Goal: Transaction & Acquisition: Purchase product/service

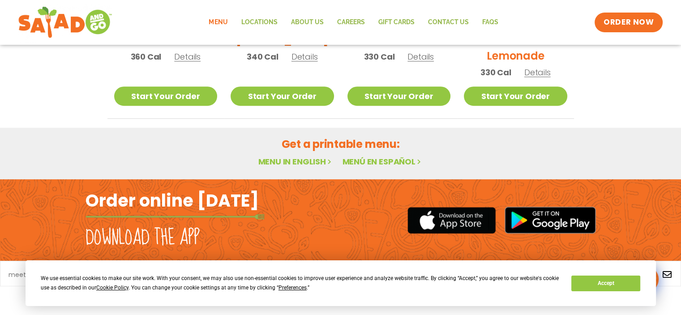
scroll to position [572, 0]
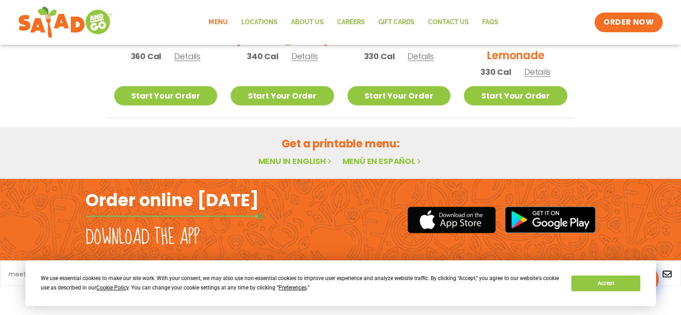
click at [297, 161] on link "Menu in English" at bounding box center [295, 160] width 75 height 11
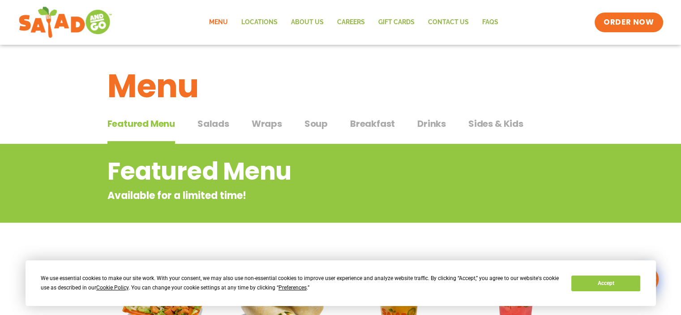
click at [214, 120] on span "Salads" at bounding box center [213, 123] width 32 height 13
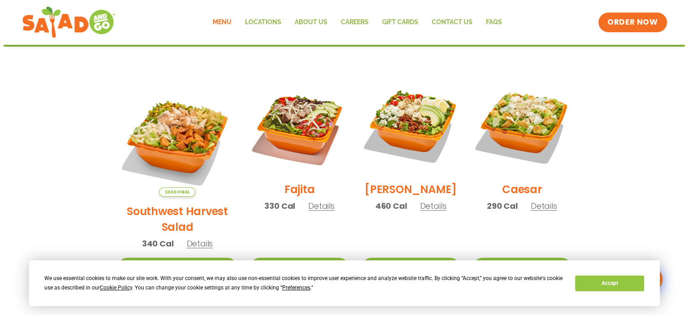
scroll to position [269, 0]
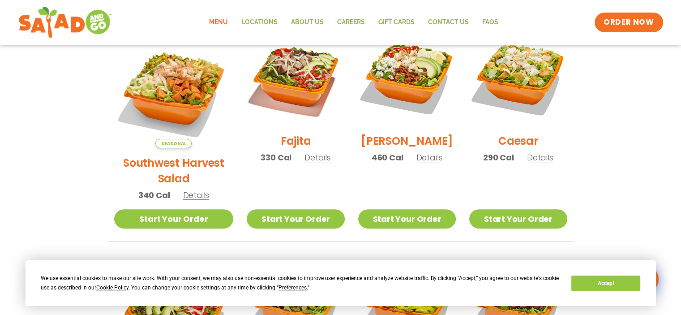
click at [416, 163] on span "Details" at bounding box center [429, 157] width 26 height 11
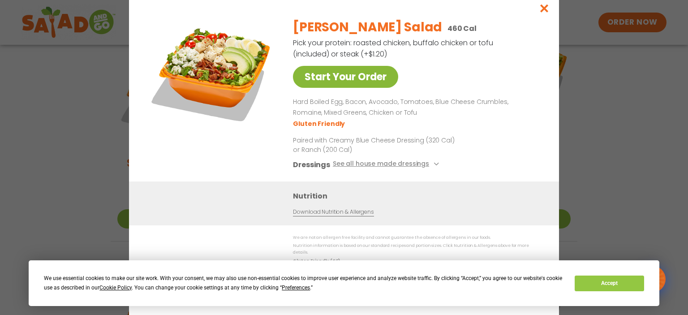
click at [345, 80] on link "Start Your Order" at bounding box center [345, 77] width 105 height 22
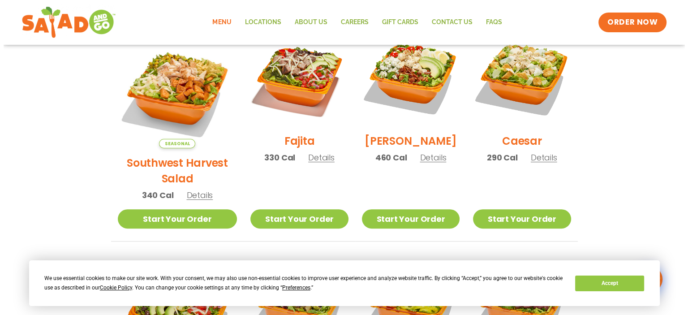
scroll to position [224, 0]
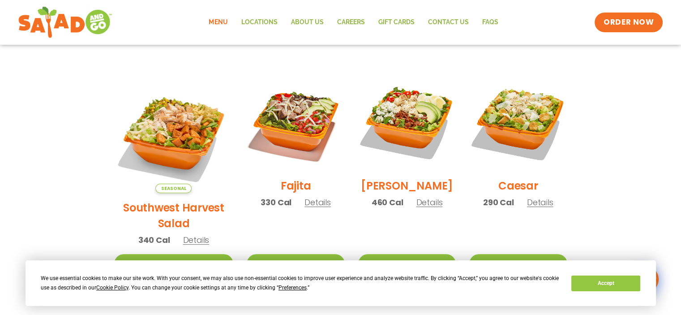
click at [422, 208] on span "Details" at bounding box center [429, 202] width 26 height 11
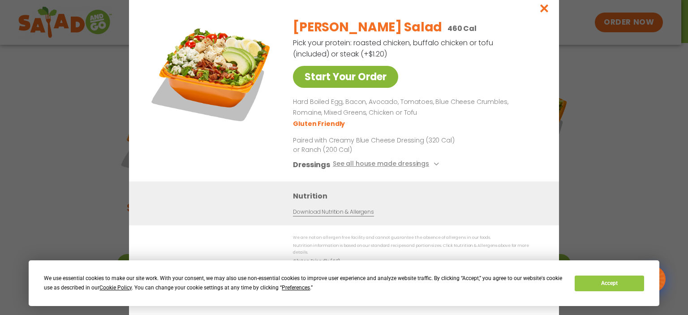
click at [350, 78] on link "Start Your Order" at bounding box center [345, 77] width 105 height 22
